Goal: Transaction & Acquisition: Purchase product/service

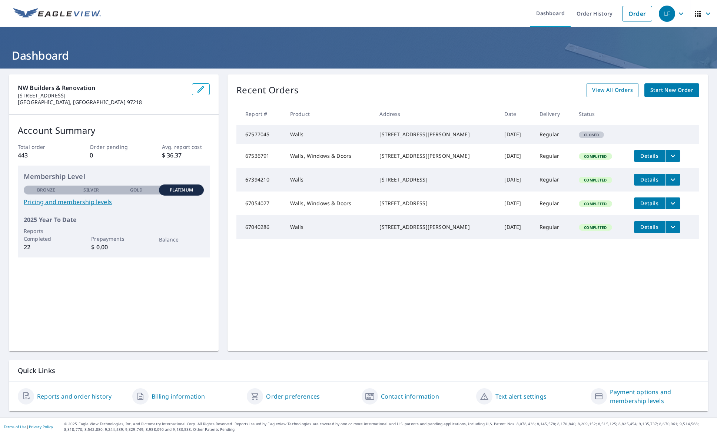
click at [673, 91] on span "Start New Order" at bounding box center [671, 90] width 43 height 9
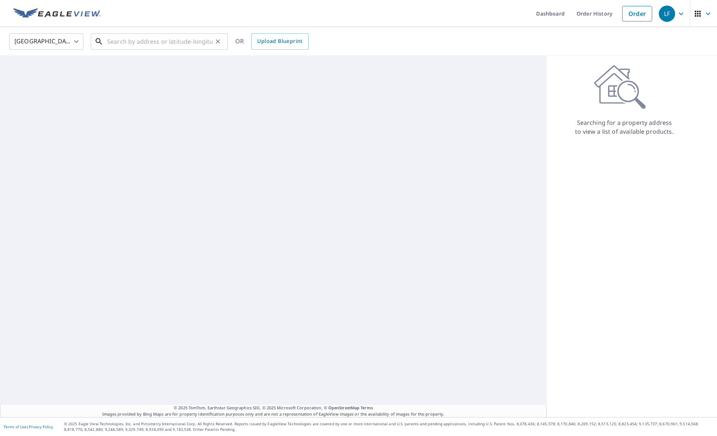
click at [149, 41] on input "text" at bounding box center [160, 41] width 106 height 21
paste input "[STREET_ADDRESS][PERSON_NAME][US_STATE]"
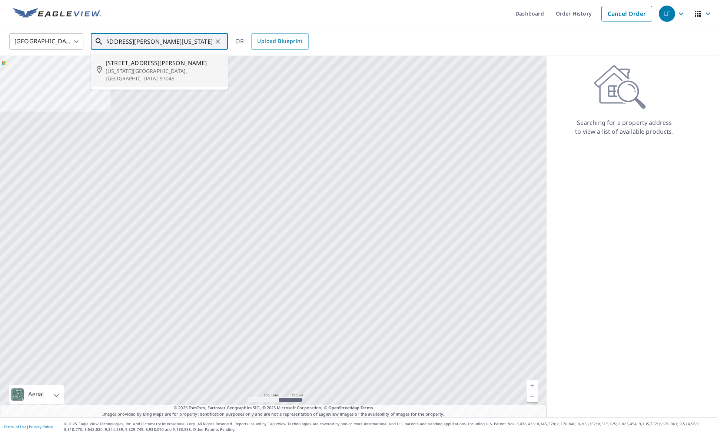
click at [154, 69] on p "[US_STATE][GEOGRAPHIC_DATA], [GEOGRAPHIC_DATA] 97045" at bounding box center [164, 74] width 116 height 15
type input "[STREET_ADDRESS][PERSON_NAME][US_STATE]"
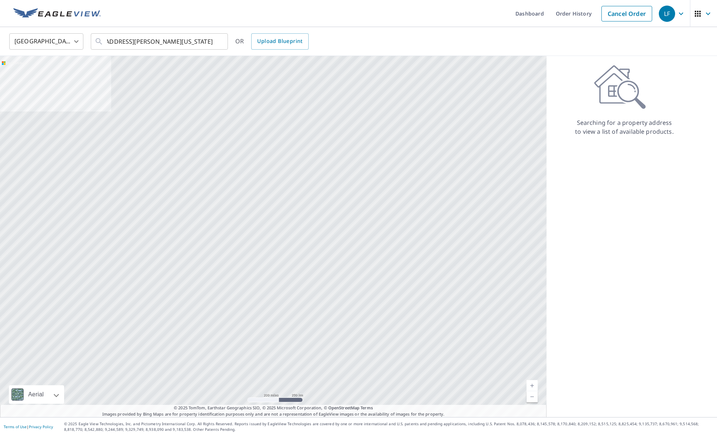
scroll to position [0, 0]
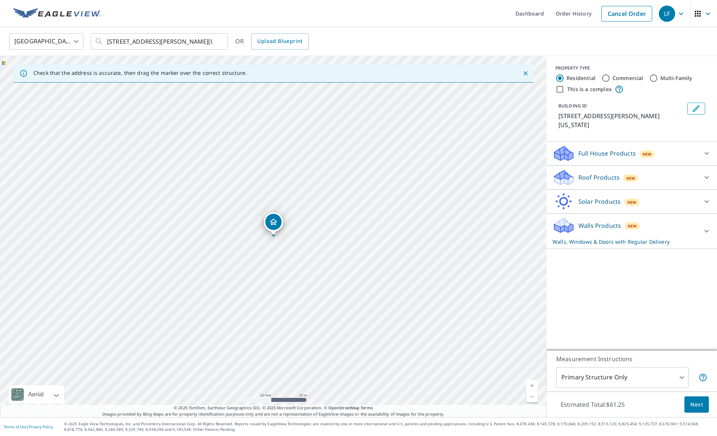
click at [610, 178] on p "Roof Products" at bounding box center [598, 177] width 41 height 9
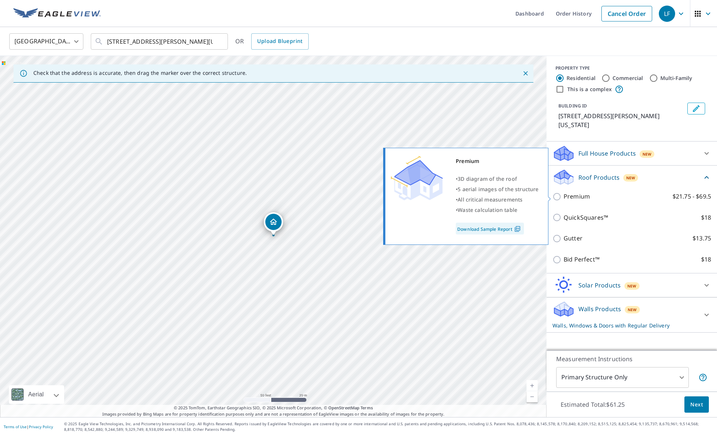
click at [573, 201] on p "Premium" at bounding box center [576, 196] width 26 height 9
click at [563, 201] on input "Premium $21.75 - $69.5" at bounding box center [557, 196] width 11 height 9
checkbox input "true"
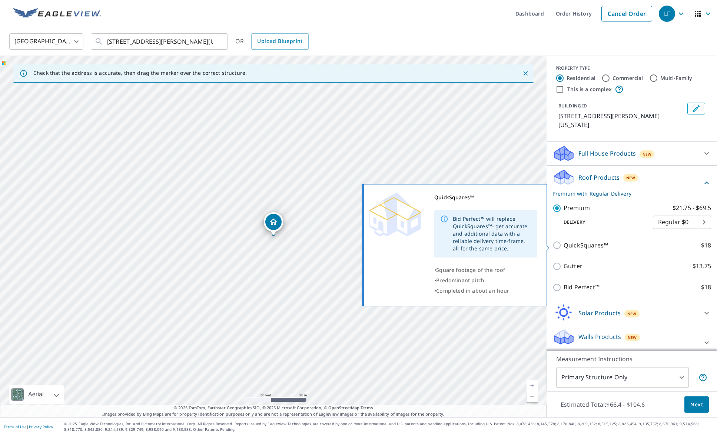
scroll to position [10, 0]
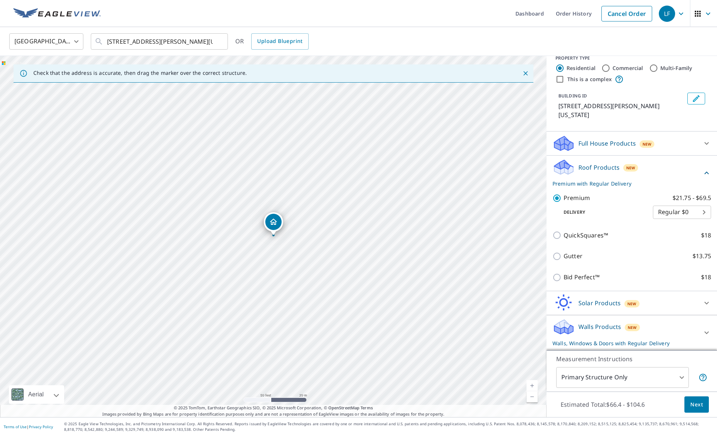
click at [647, 330] on div "Walls Products New Walls, Windows & Doors with Regular Delivery" at bounding box center [624, 332] width 145 height 29
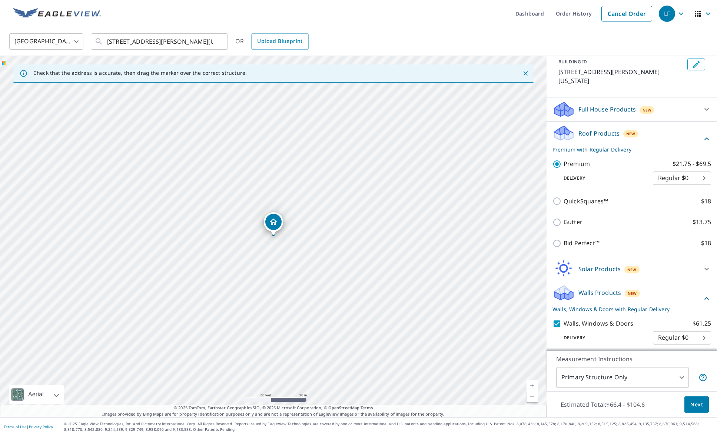
scroll to position [68, 0]
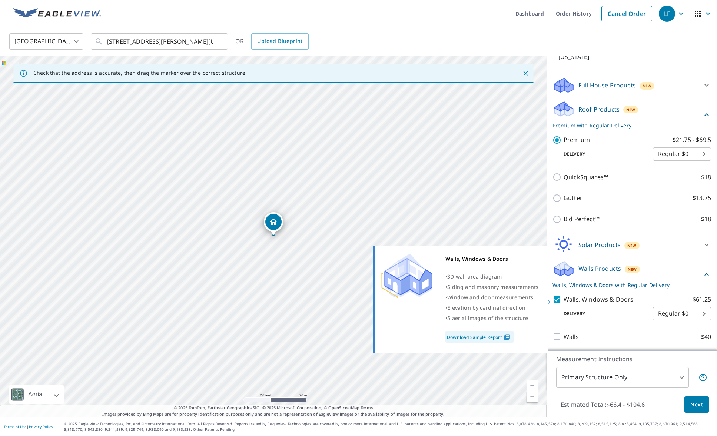
click at [558, 301] on input "Walls, Windows & Doors $61.25" at bounding box center [557, 299] width 11 height 9
checkbox input "false"
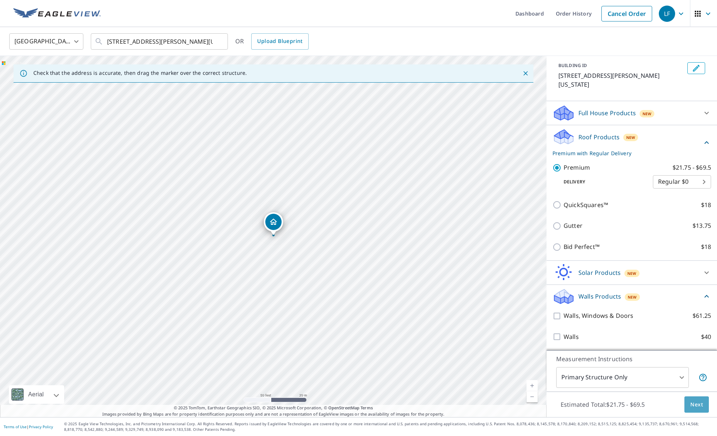
click at [693, 408] on span "Next" at bounding box center [696, 404] width 13 height 9
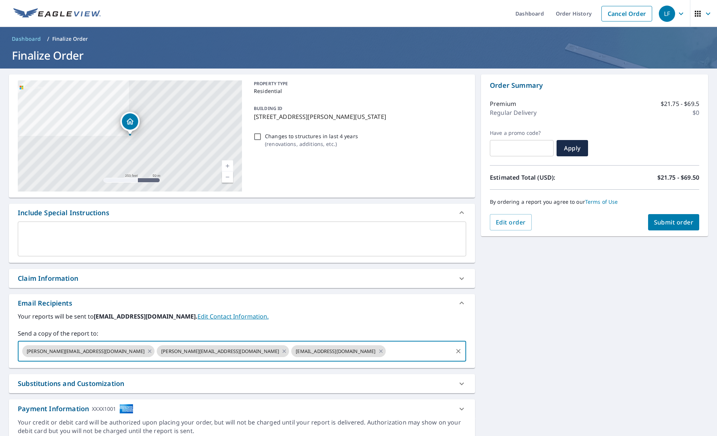
click at [387, 350] on input "text" at bounding box center [419, 351] width 65 height 14
type input "[PERSON_NAME][EMAIL_ADDRESS][DOMAIN_NAME]"
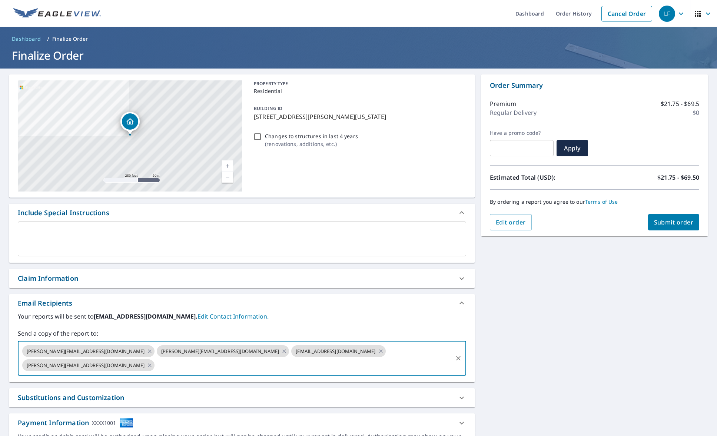
click at [658, 227] on button "Submit order" at bounding box center [673, 222] width 51 height 16
